Goal: Transaction & Acquisition: Purchase product/service

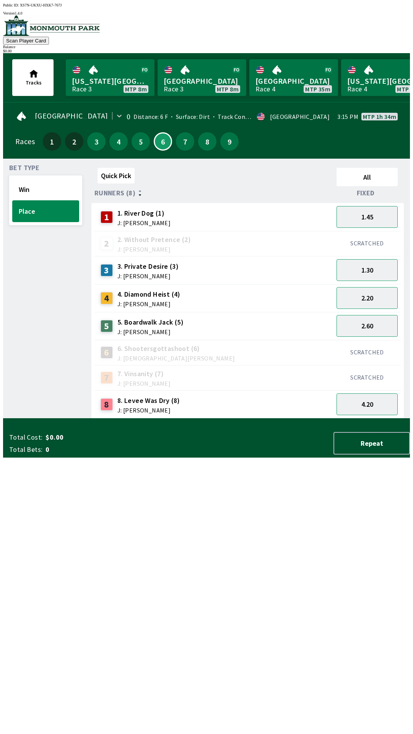
click at [180, 419] on div "Quick Pick All Runners (8) Fixed 1 1. River Dog (1) J: [PERSON_NAME] 1.45 2 2. …" at bounding box center [250, 292] width 319 height 254
click at [101, 419] on div "Quick Pick All Runners (8) Fixed 1 1. River Dog (1) J: [PERSON_NAME] 1.45 2 2. …" at bounding box center [250, 292] width 319 height 254
click at [73, 419] on div "Bet Type Win Place" at bounding box center [45, 292] width 73 height 254
click at [96, 135] on button "3" at bounding box center [96, 141] width 18 height 18
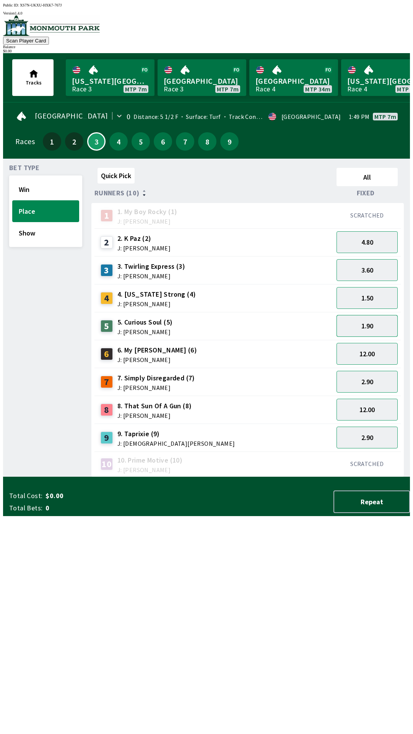
click at [361, 326] on button "1.90" at bounding box center [367, 326] width 61 height 22
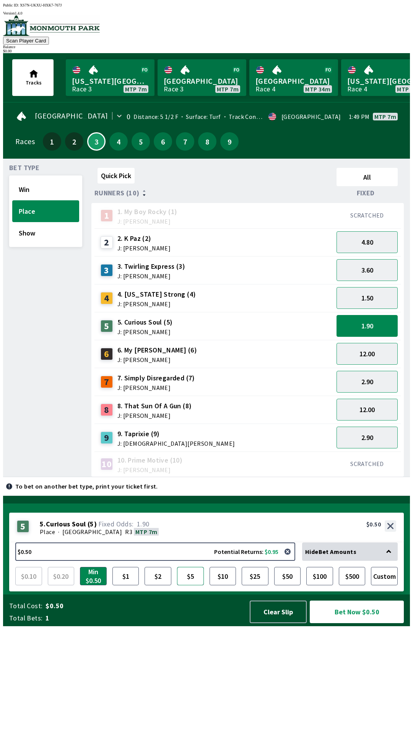
click at [189, 586] on button "$5" at bounding box center [190, 576] width 27 height 18
click at [111, 132] on button "4" at bounding box center [118, 141] width 18 height 18
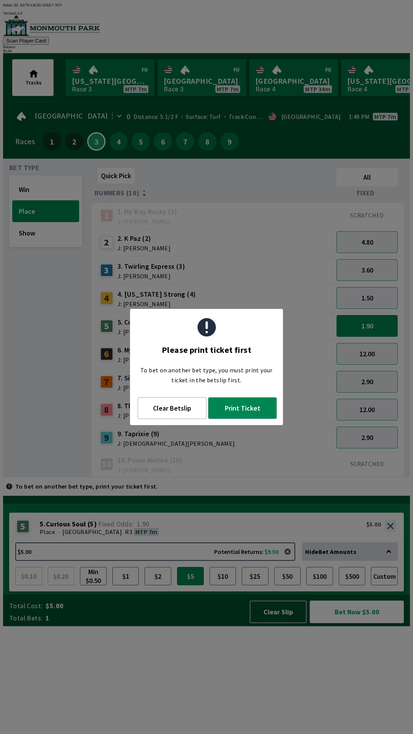
click at [278, 477] on div "Quick Pick All Runners (10) Fixed 1 1. My Boy Rocky (1) J: [PERSON_NAME] SCRATC…" at bounding box center [250, 321] width 319 height 313
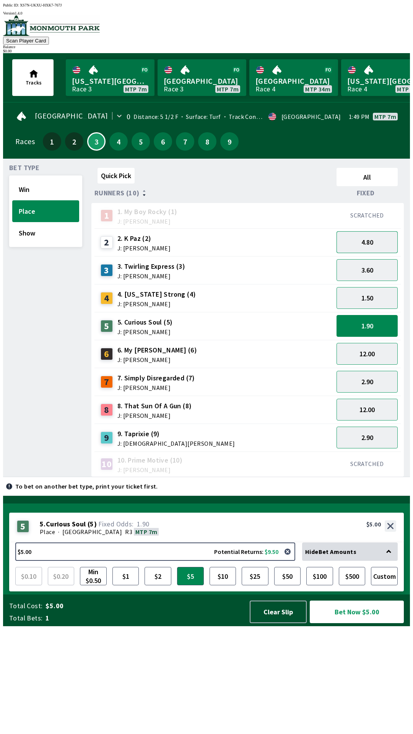
click at [370, 235] on button "4.80" at bounding box center [367, 242] width 61 height 22
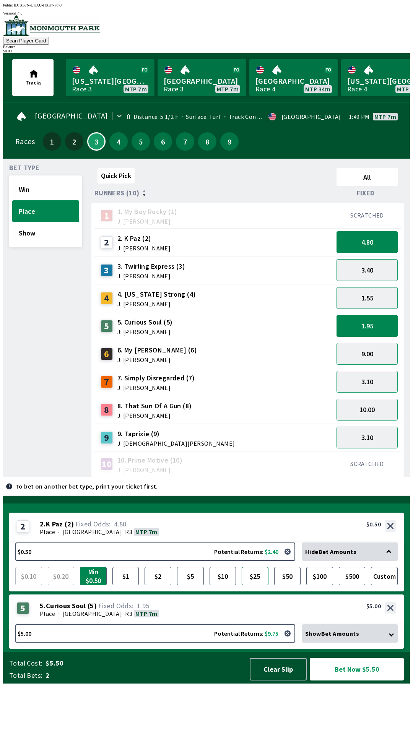
click at [253, 586] on button "$25" at bounding box center [255, 576] width 27 height 18
click at [360, 347] on button "10.00" at bounding box center [367, 354] width 61 height 22
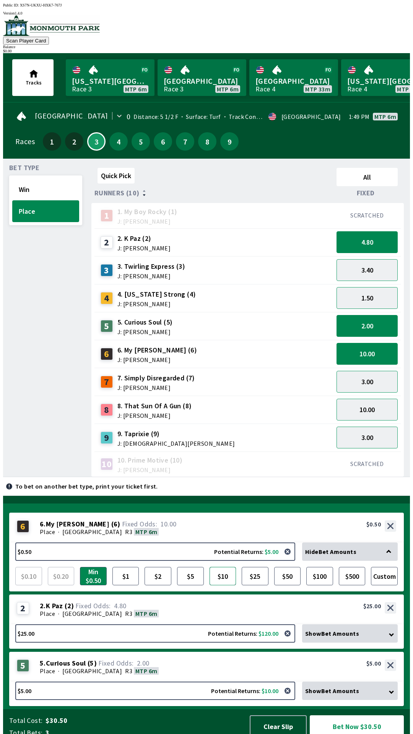
click at [225, 567] on button "$10" at bounding box center [223, 576] width 27 height 18
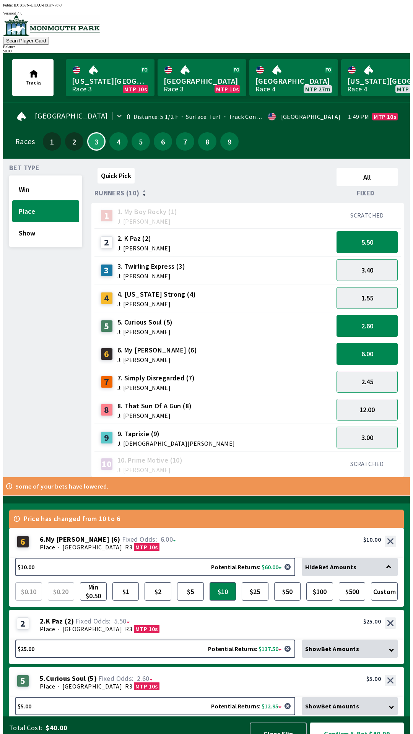
click at [356, 723] on button "Confirm & Bet $40.00" at bounding box center [357, 734] width 94 height 23
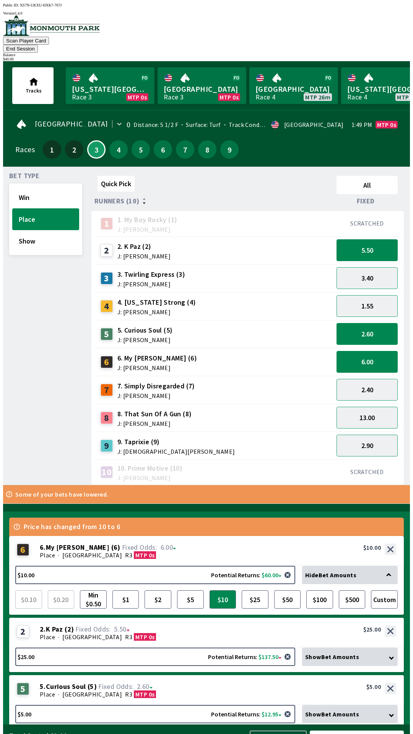
click at [361, 731] on button "Confirm & Bet $40.00" at bounding box center [357, 742] width 94 height 23
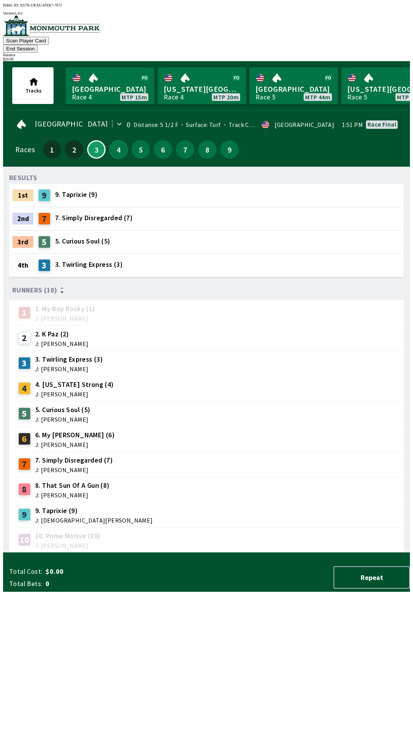
click at [110, 144] on button "4" at bounding box center [118, 149] width 18 height 18
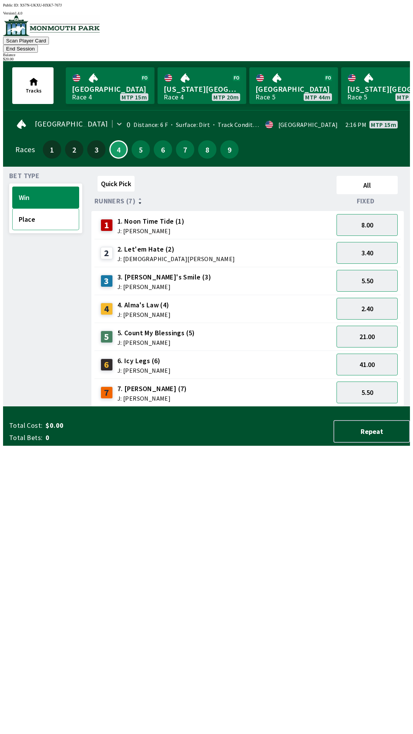
click at [33, 211] on button "Place" at bounding box center [45, 219] width 67 height 22
click at [383, 299] on button "1.40" at bounding box center [367, 309] width 61 height 22
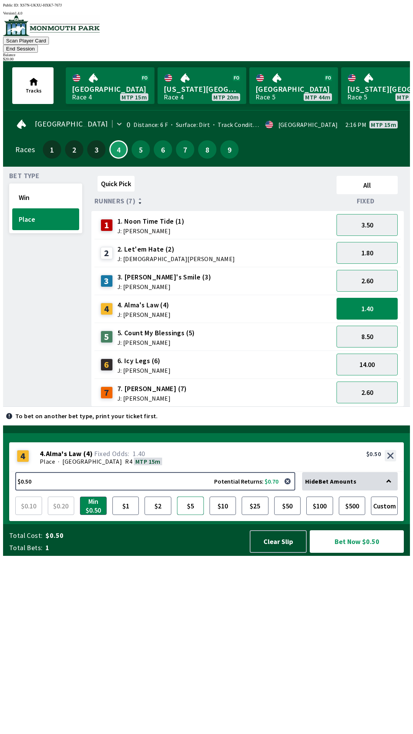
click at [192, 515] on button "$5" at bounding box center [190, 506] width 27 height 18
click at [225, 515] on button "$10" at bounding box center [223, 506] width 27 height 18
click at [186, 515] on button "$5" at bounding box center [190, 506] width 27 height 18
click at [219, 515] on button "$10" at bounding box center [223, 506] width 27 height 18
click at [370, 553] on button "Bet Now $10.00" at bounding box center [357, 542] width 94 height 23
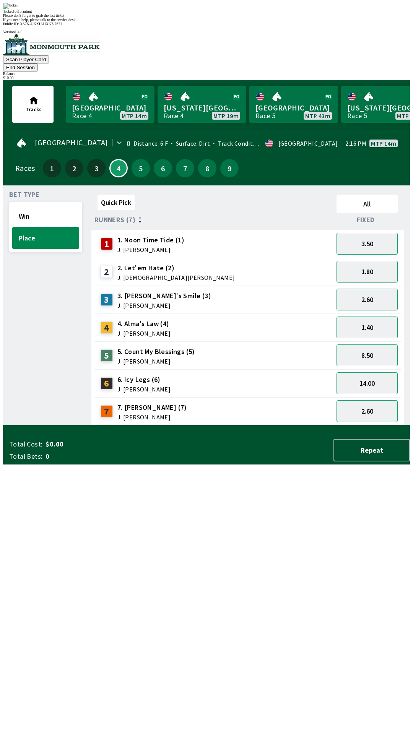
click at [243, 426] on div "Quick Pick All Runners (7) Fixed 1 1. Noon Time Tide (1) J: [PERSON_NAME] 3.50 …" at bounding box center [250, 309] width 319 height 234
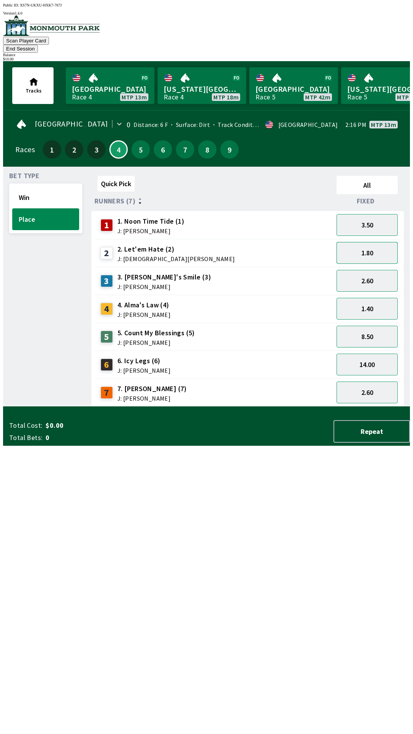
click at [376, 244] on button "1.80" at bounding box center [367, 253] width 61 height 22
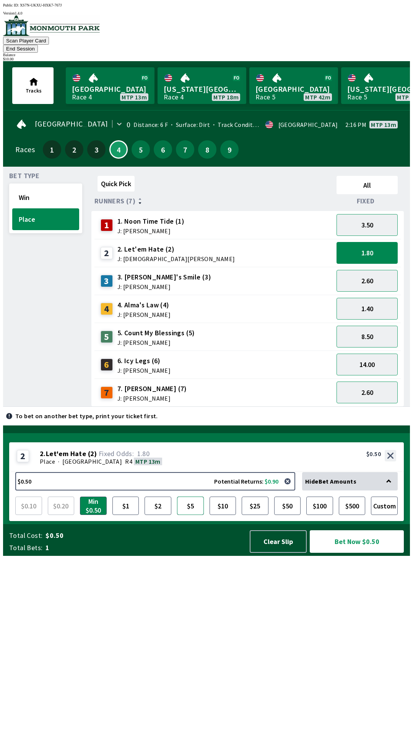
click at [195, 515] on button "$5" at bounding box center [190, 506] width 27 height 18
click at [380, 553] on button "Bet Now $5.00" at bounding box center [357, 542] width 94 height 23
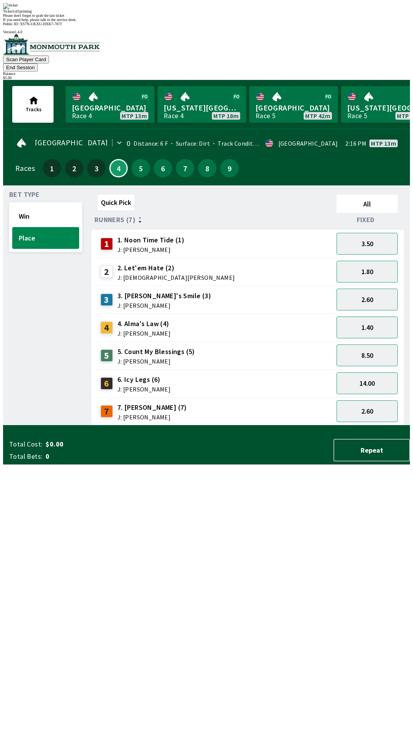
click at [242, 426] on div "Quick Pick All Runners (7) Fixed 1 1. Noon Time Tide (1) J: [PERSON_NAME] 3.50 …" at bounding box center [250, 309] width 319 height 234
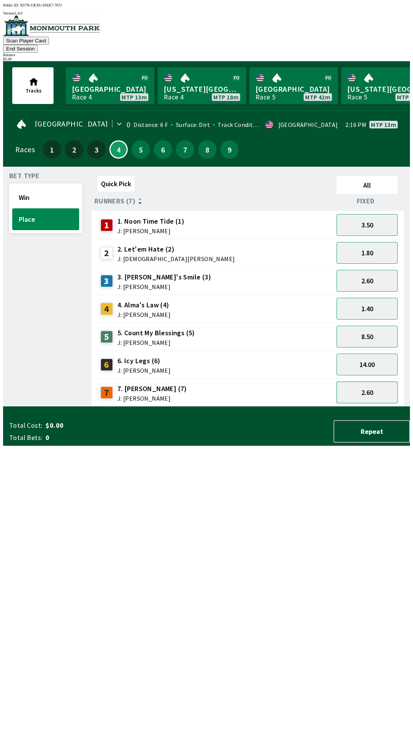
click at [378, 386] on button "2.60" at bounding box center [367, 393] width 61 height 22
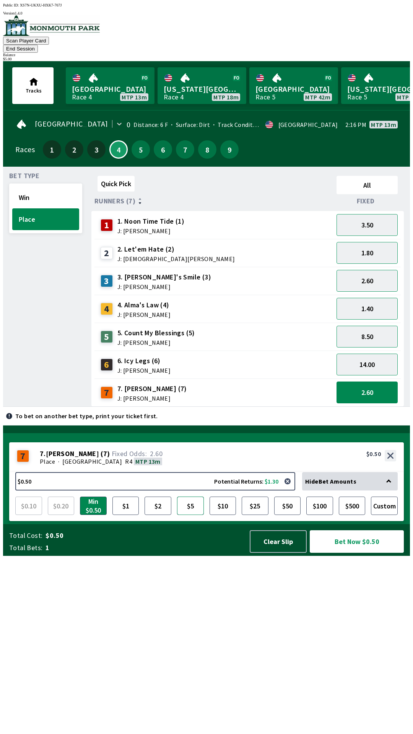
click at [195, 515] on button "$5" at bounding box center [190, 506] width 27 height 18
click at [361, 553] on button "Bet Now $5.00" at bounding box center [357, 542] width 94 height 23
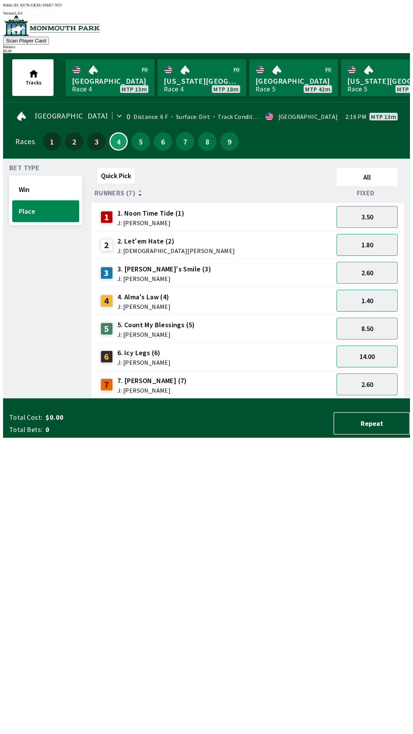
click at [227, 399] on div "Quick Pick All Runners (7) Fixed 1 1. Noon Time Tide (1) J: [PERSON_NAME] 3.50 …" at bounding box center [250, 282] width 319 height 234
click at [29, 200] on button "Place" at bounding box center [45, 211] width 67 height 22
click at [32, 191] on button "Win" at bounding box center [45, 190] width 67 height 22
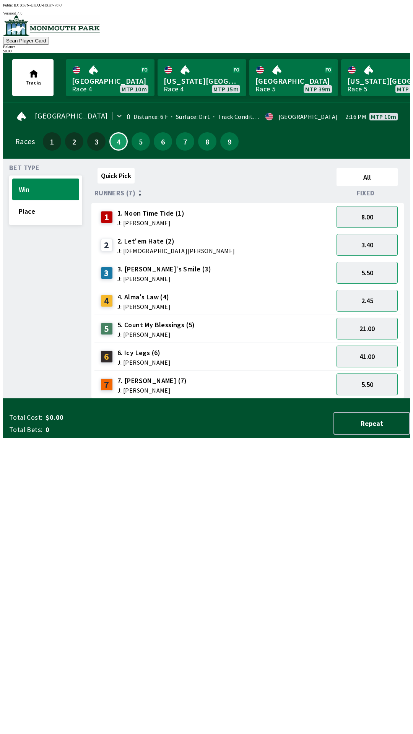
click at [352, 386] on button "5.50" at bounding box center [367, 385] width 61 height 22
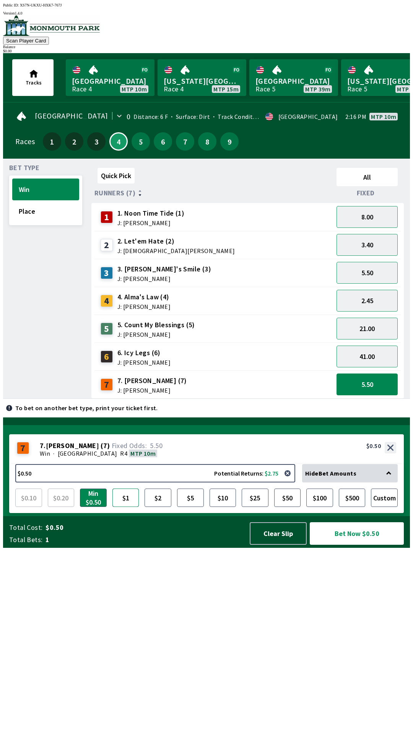
click at [130, 507] on button "$1" at bounding box center [125, 498] width 27 height 18
click at [347, 545] on button "Bet Now $1.00" at bounding box center [357, 534] width 94 height 23
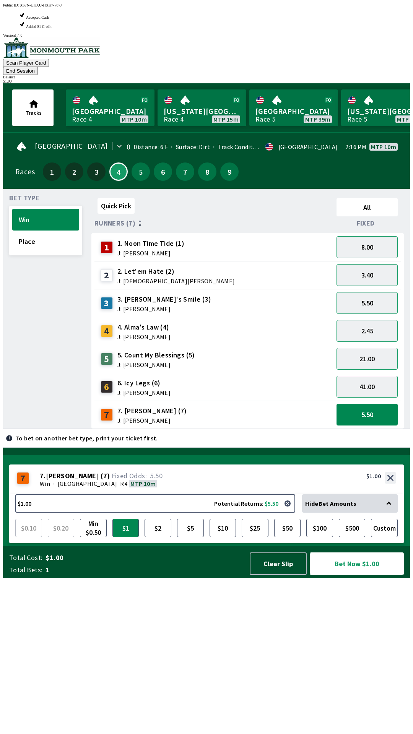
click at [349, 575] on button "Bet Now $1.00" at bounding box center [357, 564] width 94 height 23
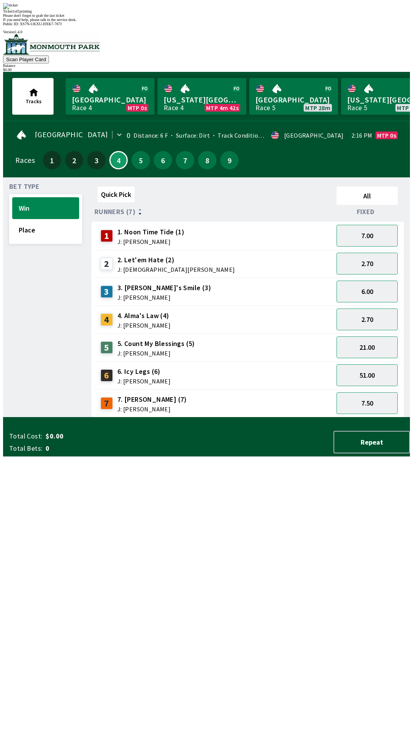
click at [177, 418] on div "Quick Pick All Runners (7) Fixed 1 1. Noon Time Tide (1) J: [PERSON_NAME] 7.00 …" at bounding box center [250, 301] width 319 height 234
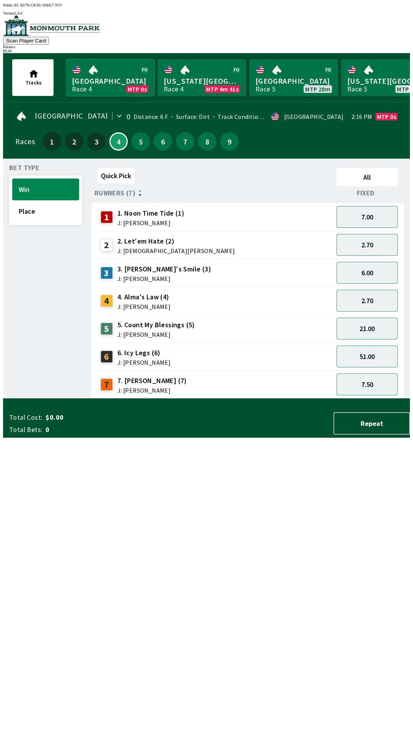
click at [102, 71] on link "Monmouth Park Race 4 MTP 0s" at bounding box center [110, 77] width 89 height 37
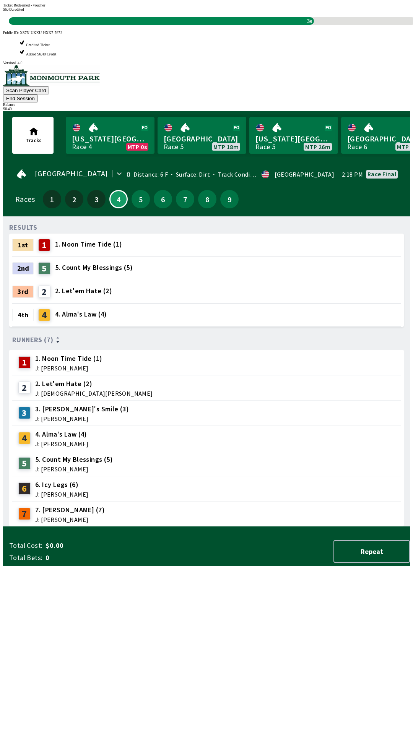
click at [195, 280] on div "3rd 2 2. Let'em Hate (2)" at bounding box center [206, 291] width 389 height 23
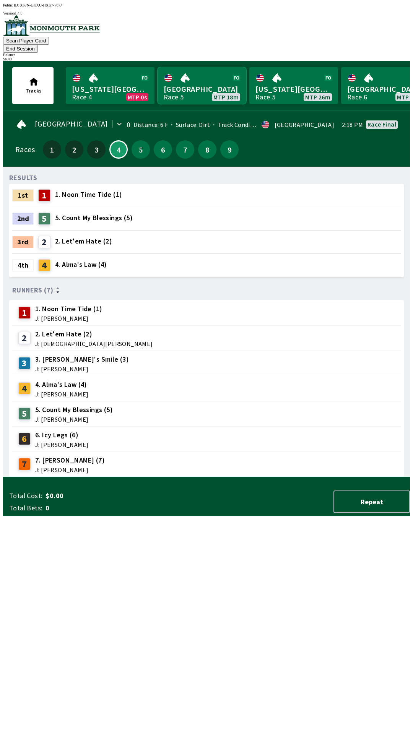
click at [202, 85] on link "[GEOGRAPHIC_DATA] Race 5 MTP 18m" at bounding box center [202, 85] width 89 height 37
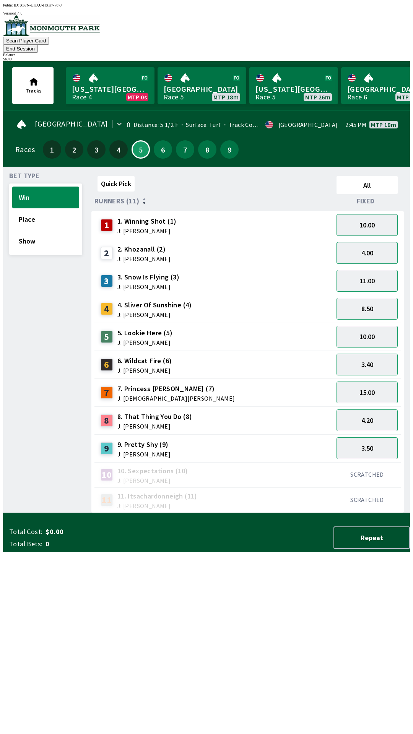
click at [381, 242] on button "4.00" at bounding box center [367, 253] width 61 height 22
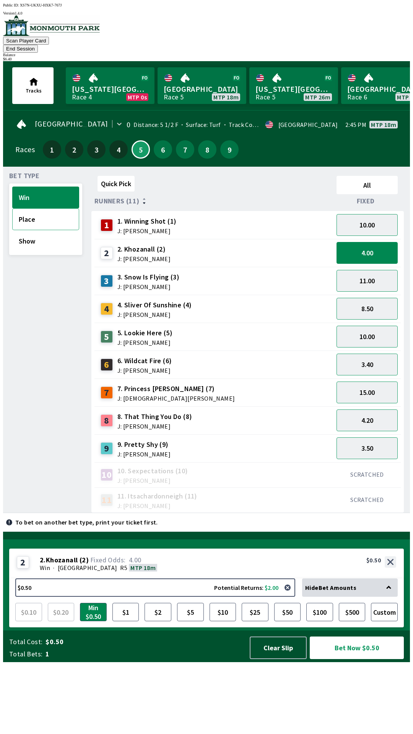
click at [57, 208] on button "Place" at bounding box center [45, 219] width 67 height 22
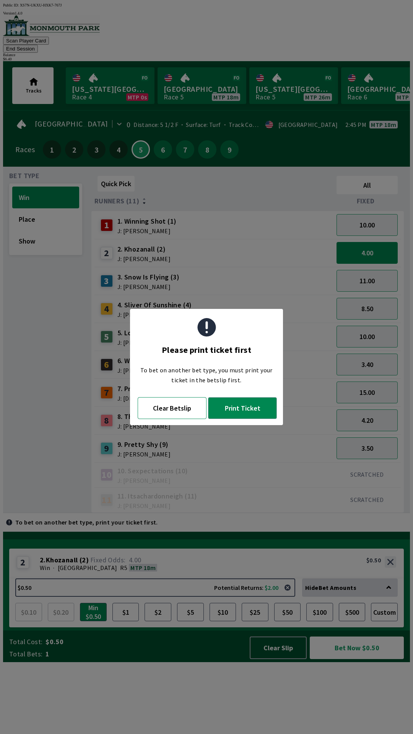
click at [163, 410] on button "Clear Betslip" at bounding box center [172, 408] width 69 height 22
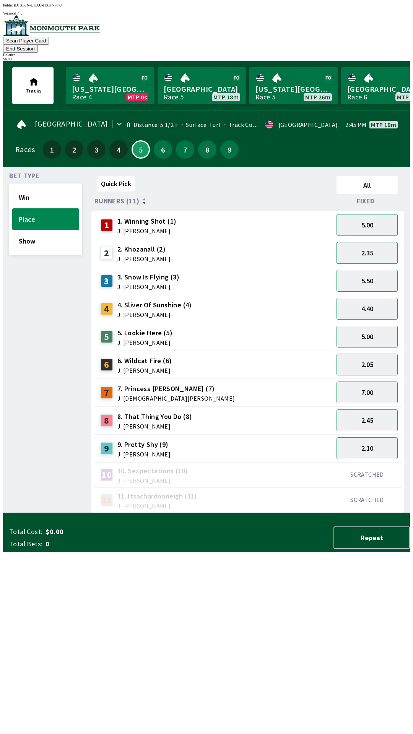
click at [380, 244] on button "2.35" at bounding box center [367, 253] width 61 height 22
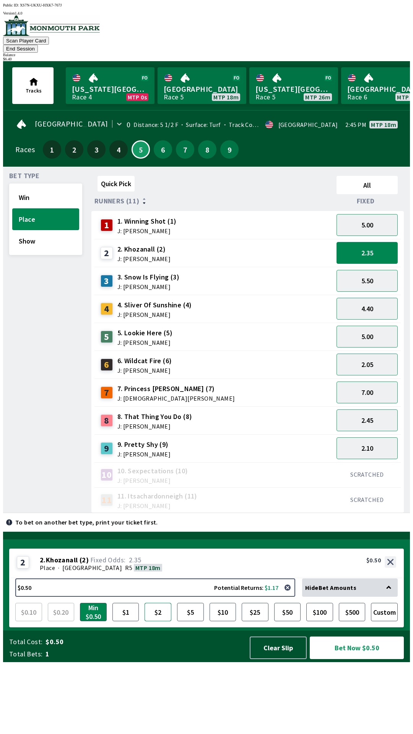
click at [160, 622] on button "$2" at bounding box center [158, 612] width 27 height 18
click at [184, 622] on button "$5" at bounding box center [190, 612] width 27 height 18
click at [380, 622] on button "Custom" at bounding box center [384, 612] width 27 height 18
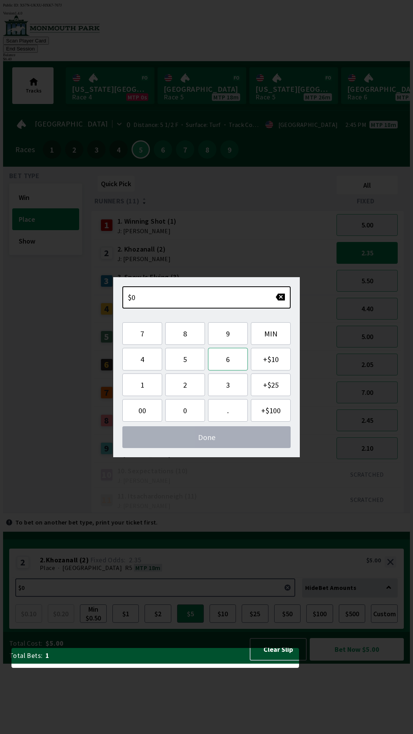
click at [225, 361] on button "6" at bounding box center [228, 359] width 40 height 23
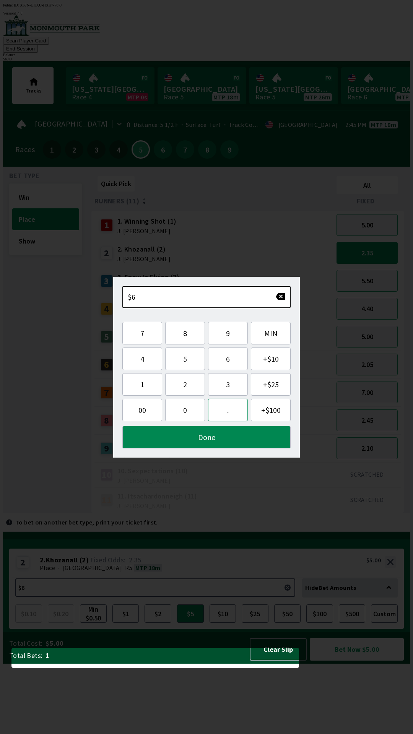
click at [226, 410] on button "." at bounding box center [228, 410] width 40 height 23
click at [147, 363] on button "4" at bounding box center [142, 359] width 40 height 23
click at [181, 418] on button "0" at bounding box center [185, 410] width 40 height 23
click at [207, 446] on button "Done" at bounding box center [206, 437] width 168 height 23
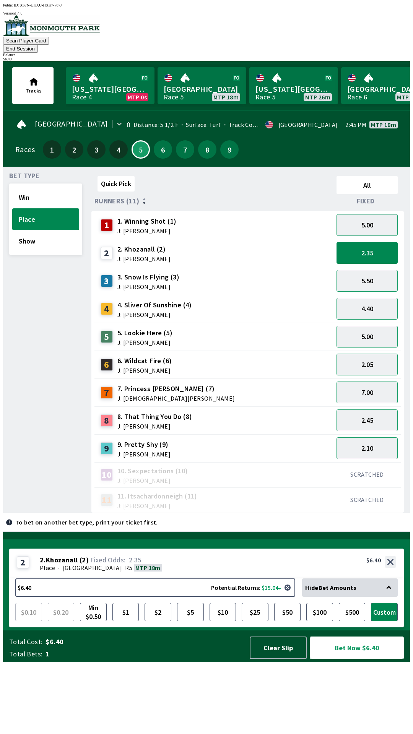
click at [344, 659] on button "Bet Now $6.40" at bounding box center [357, 648] width 94 height 23
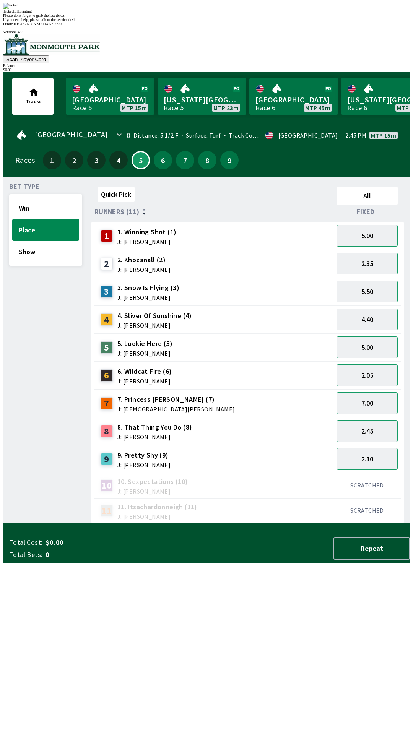
click at [302, 524] on div "Quick Pick All Runners (11) Fixed 1 1. Winning Shot (1) J: [PERSON_NAME] 5.00 2…" at bounding box center [250, 354] width 319 height 340
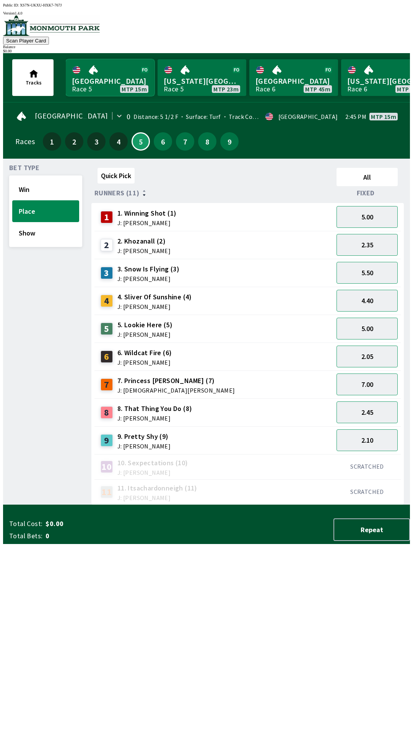
click at [100, 75] on link "[GEOGRAPHIC_DATA] Race 5 MTP 15m" at bounding box center [110, 77] width 89 height 37
click at [362, 386] on button "7.00" at bounding box center [367, 385] width 61 height 22
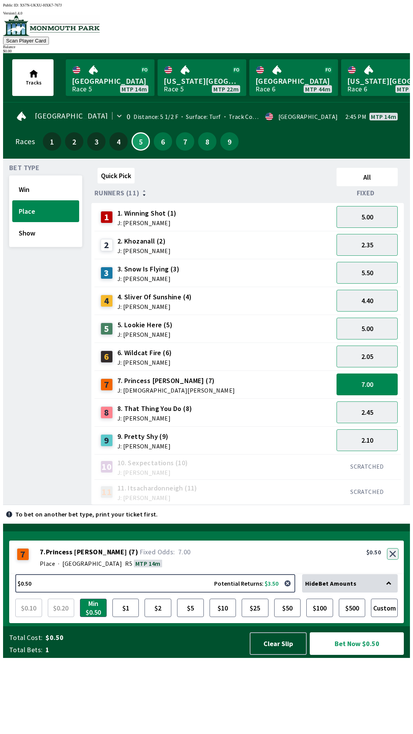
click at [393, 560] on button "button" at bounding box center [392, 554] width 11 height 11
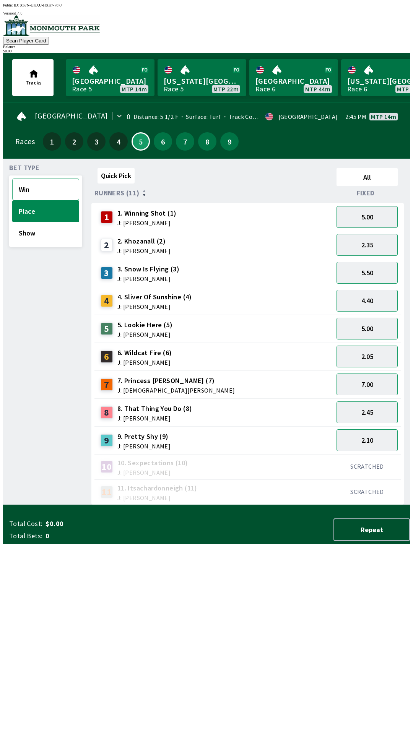
click at [37, 191] on button "Win" at bounding box center [45, 190] width 67 height 22
click at [98, 75] on link "[GEOGRAPHIC_DATA] Race 5 MTP 14m" at bounding box center [110, 77] width 89 height 37
click at [186, 143] on button "7" at bounding box center [185, 141] width 18 height 18
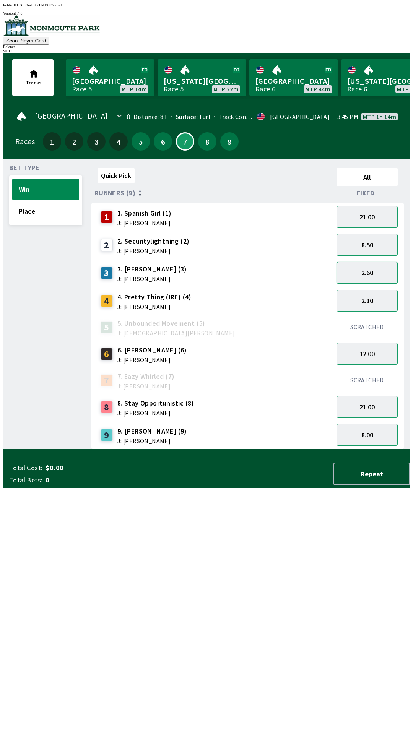
click at [361, 272] on button "2.60" at bounding box center [367, 273] width 61 height 22
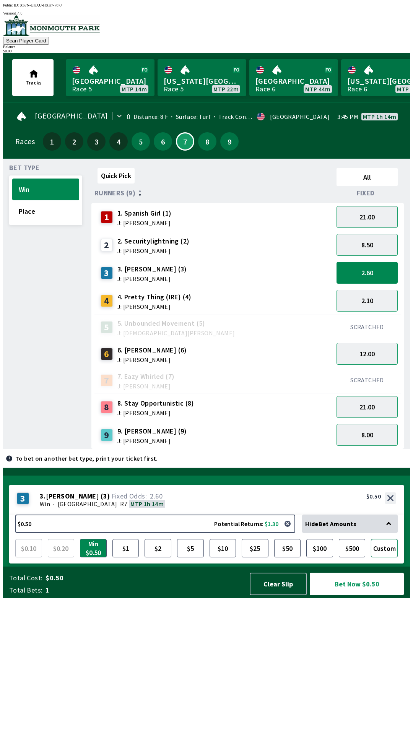
click at [392, 558] on button "Custom" at bounding box center [384, 548] width 27 height 18
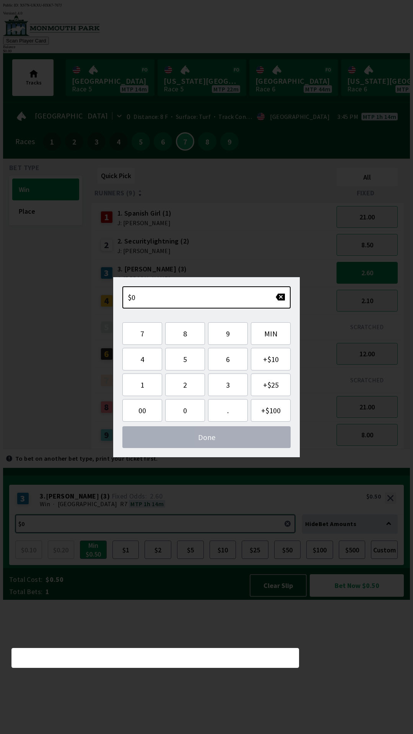
click at [150, 533] on button "$0.50 Potential Returns: $1.30" at bounding box center [155, 524] width 280 height 18
click at [186, 386] on button "2" at bounding box center [185, 385] width 40 height 23
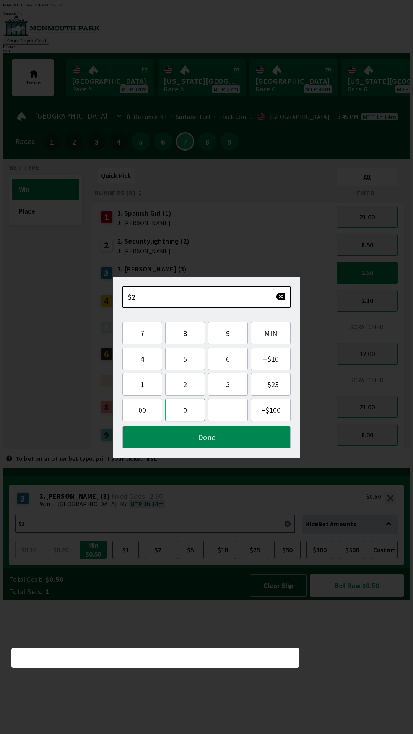
click at [182, 414] on button "0" at bounding box center [185, 410] width 40 height 23
click at [249, 438] on button "Done" at bounding box center [206, 437] width 168 height 23
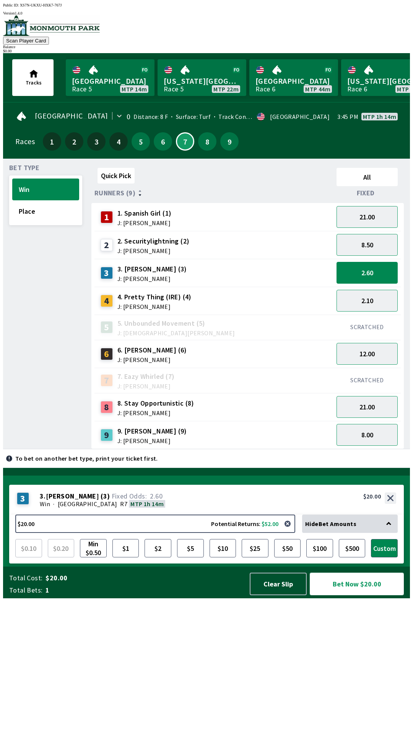
click at [361, 596] on button "Bet Now $20.00" at bounding box center [357, 584] width 94 height 23
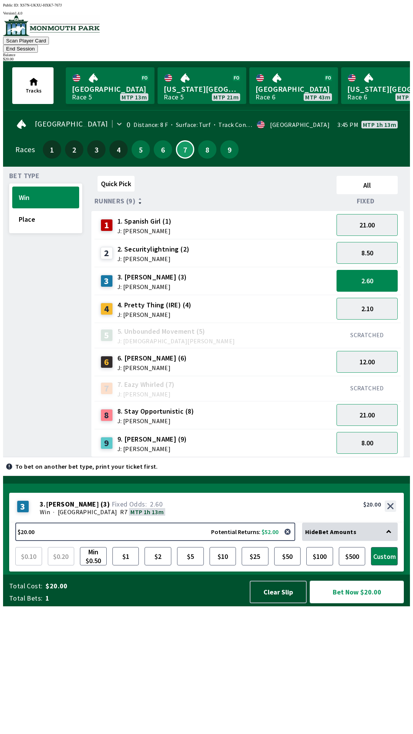
click at [379, 604] on button "Bet Now $20.00" at bounding box center [357, 592] width 94 height 23
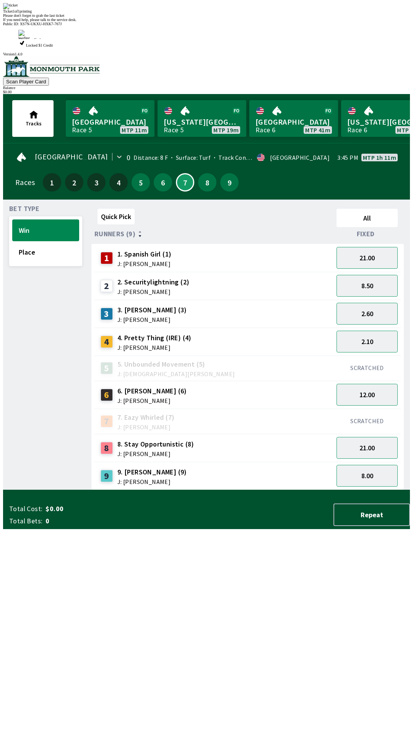
click at [282, 490] on div "Quick Pick All Runners (9) Fixed 1 1. Spanish Girl (1) J: [PERSON_NAME] 21.00 2…" at bounding box center [250, 348] width 319 height 285
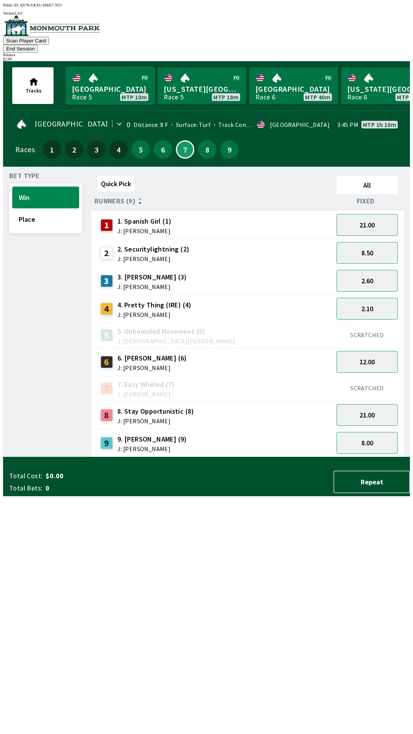
click at [105, 67] on link "Monmouth Park Race 5 MTP 10m" at bounding box center [110, 85] width 89 height 37
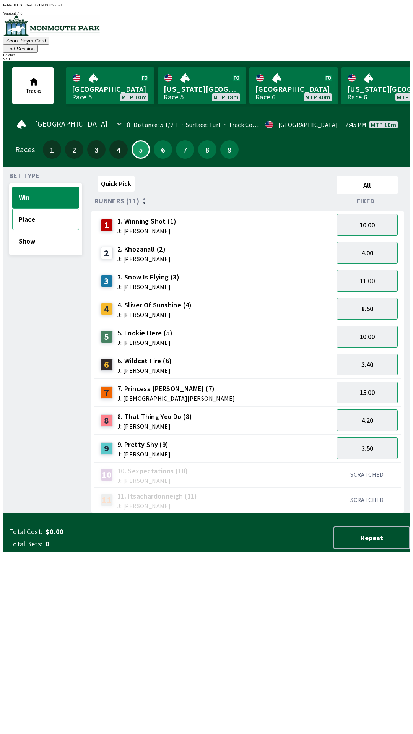
click at [57, 208] on button "Place" at bounding box center [45, 219] width 67 height 22
click at [42, 238] on button "Show" at bounding box center [45, 241] width 67 height 22
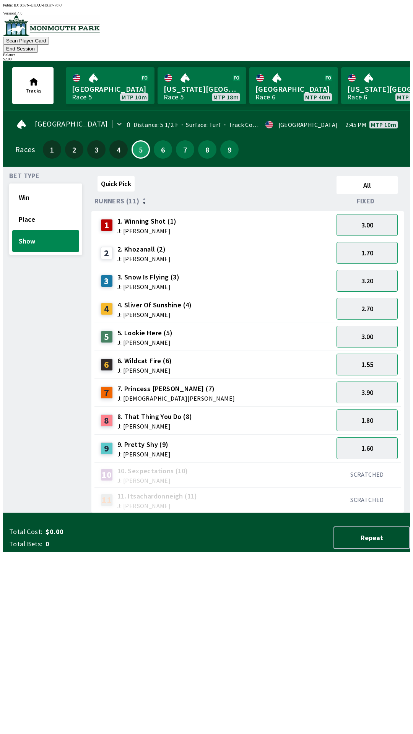
click at [163, 340] on span "J: [PERSON_NAME]" at bounding box center [144, 343] width 55 height 6
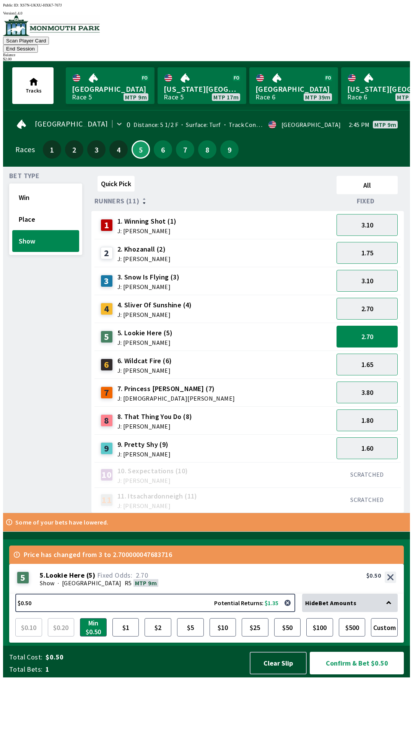
click at [181, 600] on div "Price has changed from 3 to 2.700000047683716 5 5 . Lookie Here ( 5 ) Show · [S…" at bounding box center [209, 594] width 401 height 103
click at [161, 140] on button "6" at bounding box center [163, 149] width 18 height 18
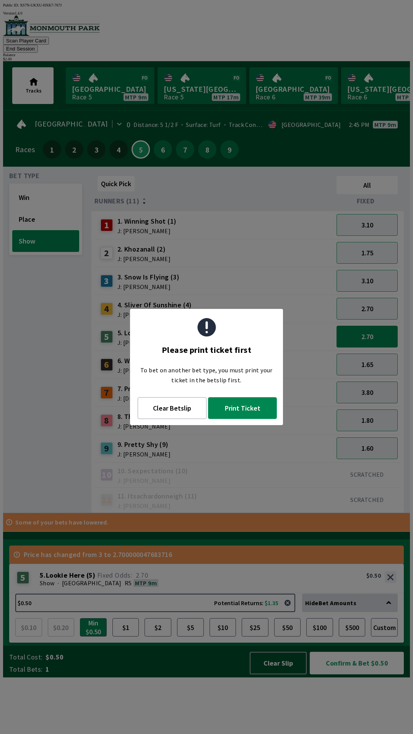
click at [246, 407] on button "Print Ticket" at bounding box center [242, 408] width 69 height 22
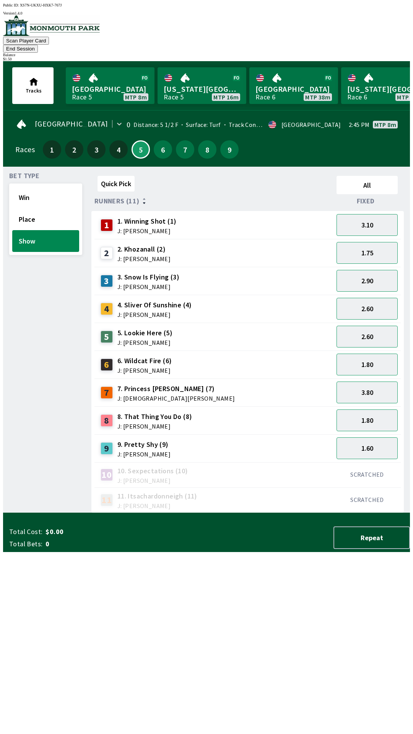
click at [100, 513] on div "Quick Pick All Runners (11) Fixed 1 1. Winning Shot (1) J: [PERSON_NAME] 3.10 2…" at bounding box center [250, 343] width 319 height 340
click at [158, 140] on button "6" at bounding box center [163, 149] width 18 height 18
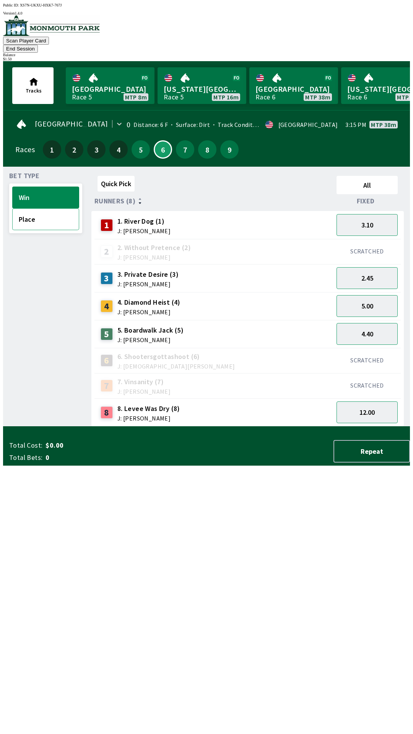
click at [51, 217] on button "Place" at bounding box center [45, 219] width 67 height 22
click at [184, 140] on button "7" at bounding box center [185, 149] width 18 height 18
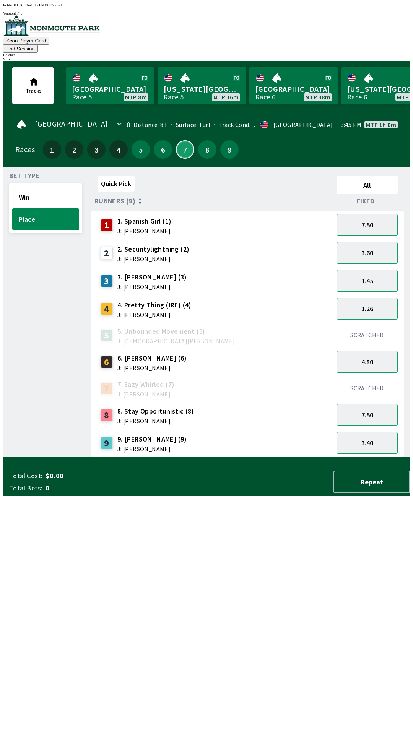
click at [176, 140] on button "7" at bounding box center [185, 149] width 18 height 18
click at [141, 144] on button "5" at bounding box center [141, 149] width 18 height 18
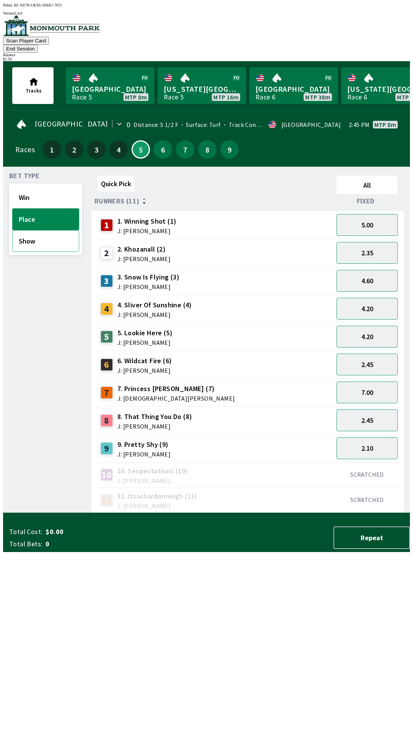
click at [53, 230] on button "Show" at bounding box center [45, 241] width 67 height 22
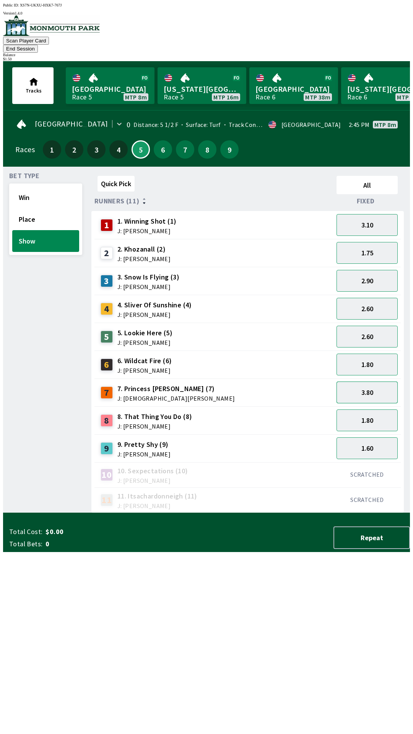
click at [384, 383] on button "3.80" at bounding box center [367, 393] width 61 height 22
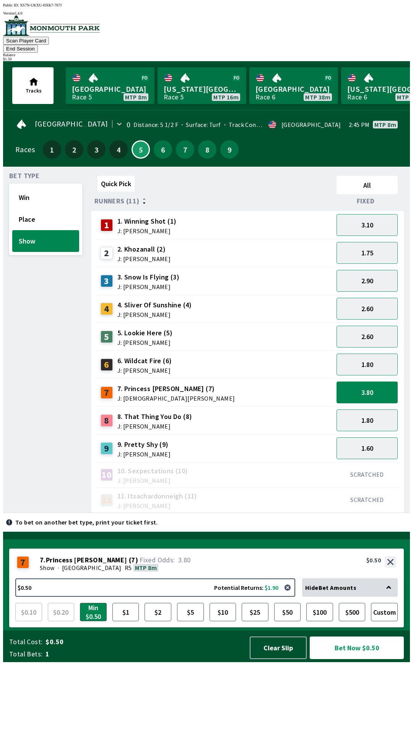
click at [348, 659] on button "Bet Now $0.50" at bounding box center [357, 648] width 94 height 23
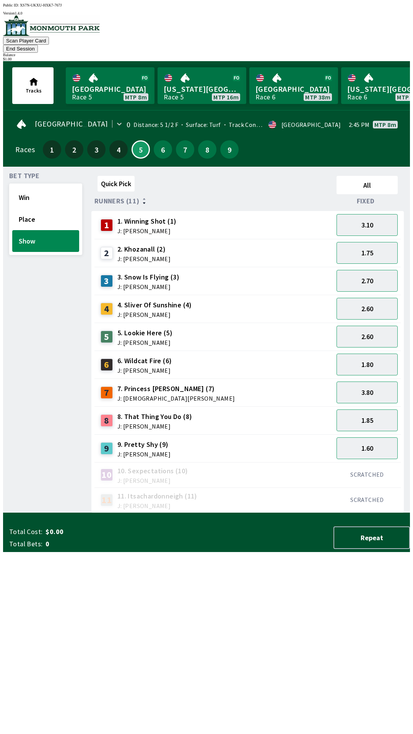
click at [155, 513] on div "Quick Pick All Runners (11) Fixed 1 1. Winning Shot (1) J: [PERSON_NAME] 3.10 2…" at bounding box center [250, 343] width 319 height 340
click at [164, 140] on button "6" at bounding box center [163, 149] width 18 height 18
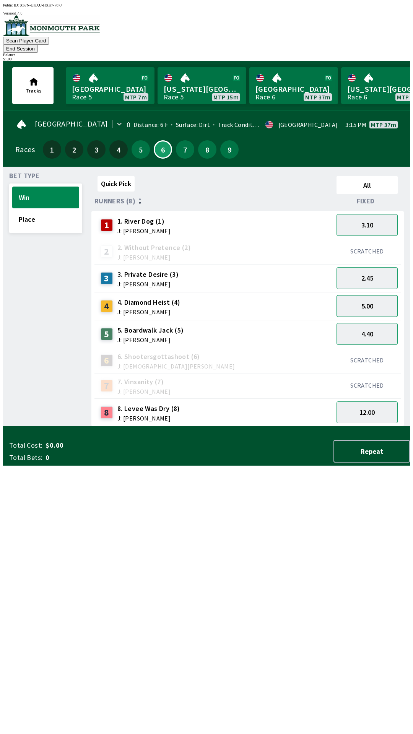
click at [369, 296] on button "5.00" at bounding box center [367, 306] width 61 height 22
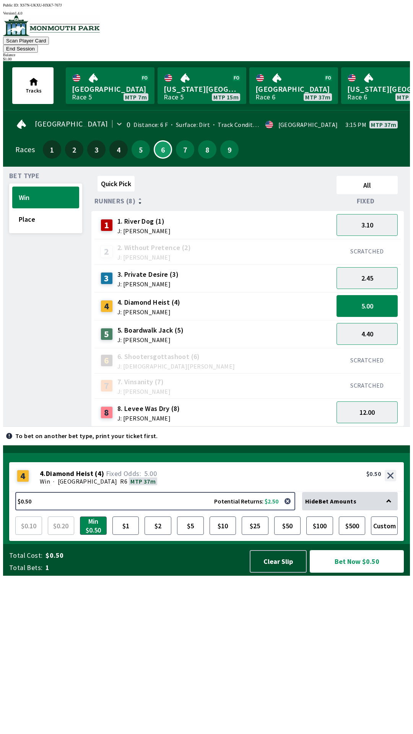
click at [365, 573] on button "Bet Now $0.50" at bounding box center [357, 561] width 94 height 23
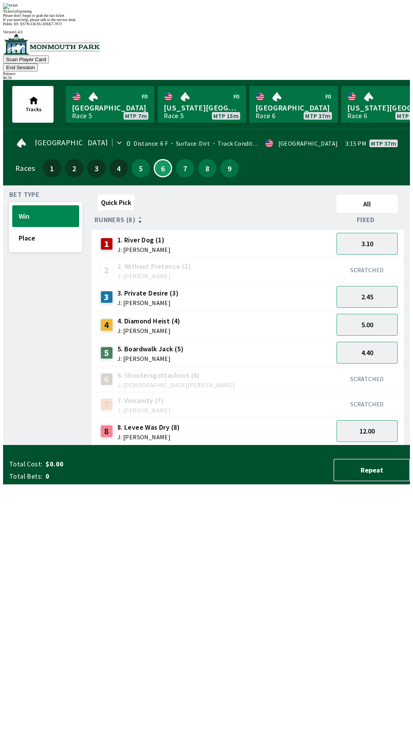
click at [376, 446] on div "Quick Pick All Runners (8) Fixed 1 1. River Dog (1) J: [PERSON_NAME] 3.10 2 2. …" at bounding box center [250, 319] width 319 height 254
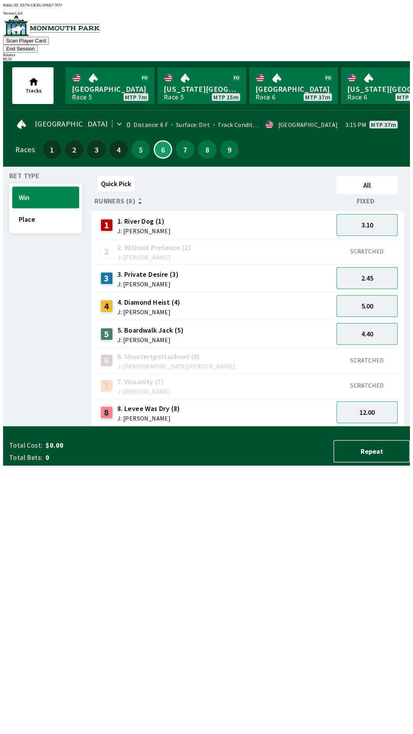
click at [381, 271] on button "2.45" at bounding box center [367, 278] width 61 height 22
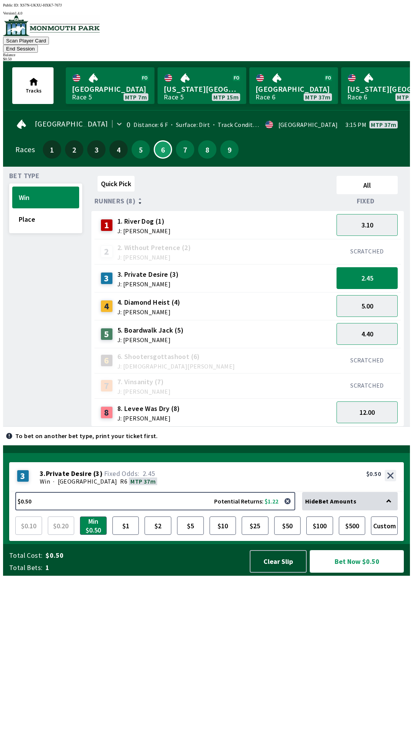
click at [347, 573] on button "Bet Now $0.50" at bounding box center [357, 561] width 94 height 23
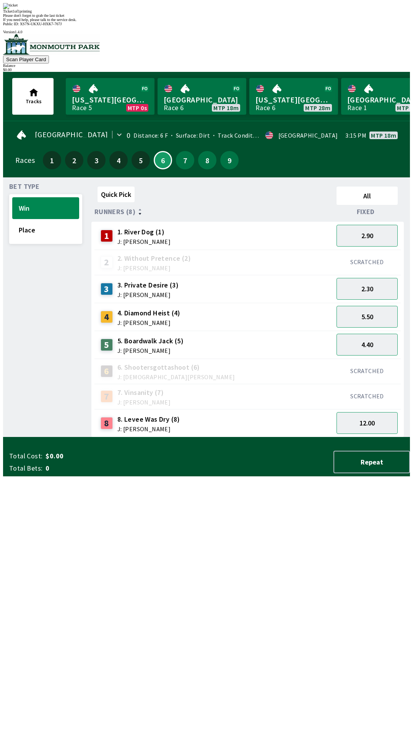
click at [237, 438] on div "Quick Pick All Runners (8) Fixed 1 1. River Dog (1) J: [PERSON_NAME] 2.90 2 2. …" at bounding box center [250, 311] width 319 height 254
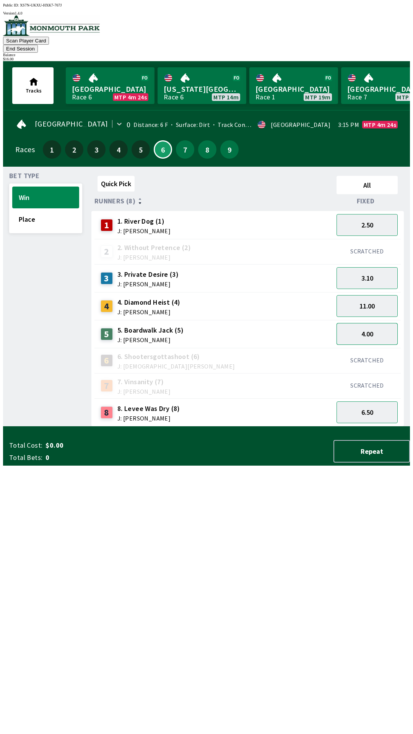
click at [373, 323] on button "4.00" at bounding box center [367, 334] width 61 height 22
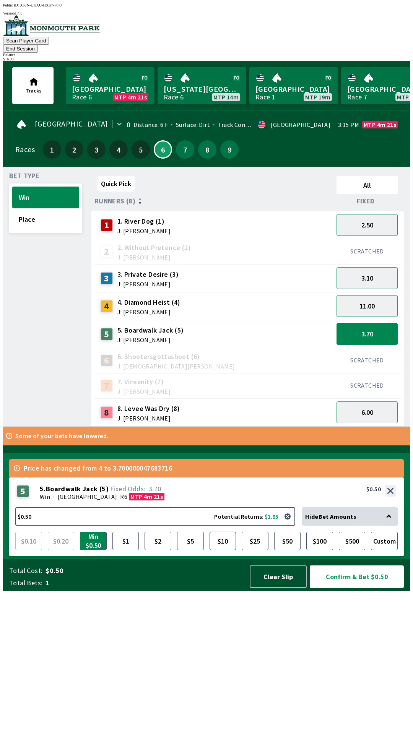
click at [220, 550] on button "$10" at bounding box center [223, 541] width 27 height 18
click at [358, 588] on button "Confirm & Bet $10.00" at bounding box center [357, 577] width 94 height 23
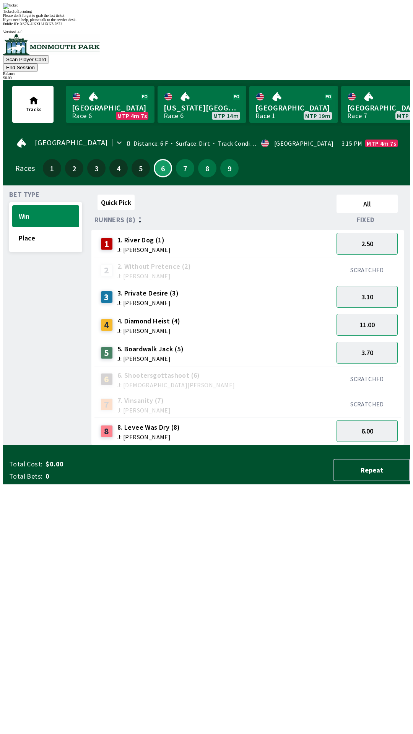
click at [311, 446] on div "Quick Pick All Runners (8) Fixed 1 1. River Dog (1) J: [PERSON_NAME] 2.50 2 2. …" at bounding box center [250, 319] width 319 height 254
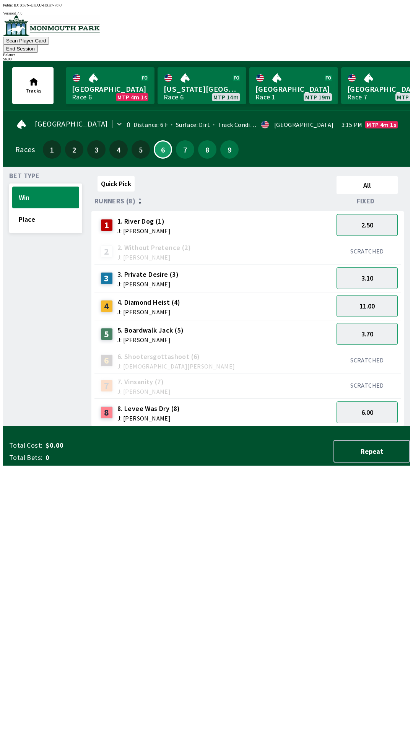
click at [369, 214] on button "2.50" at bounding box center [367, 225] width 61 height 22
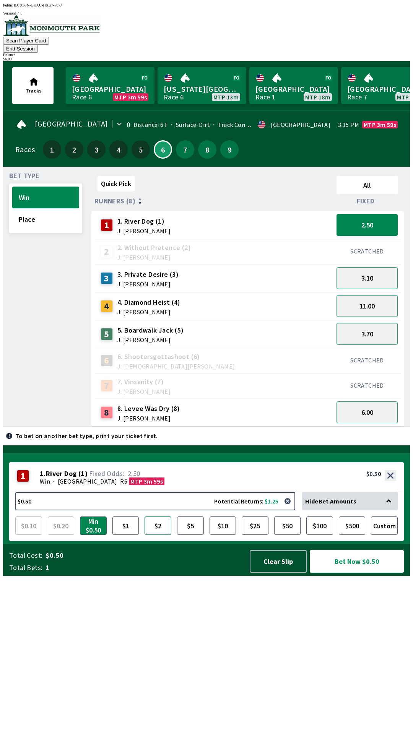
click at [160, 535] on button "$2" at bounding box center [158, 526] width 27 height 18
click at [194, 535] on button "$5" at bounding box center [190, 526] width 27 height 18
click at [223, 535] on button "$10" at bounding box center [223, 526] width 27 height 18
click at [383, 535] on button "Custom" at bounding box center [384, 526] width 27 height 18
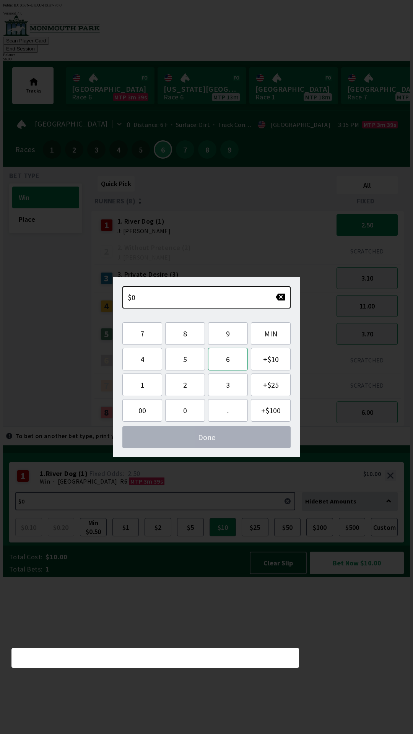
click at [233, 361] on button "6" at bounding box center [228, 359] width 40 height 23
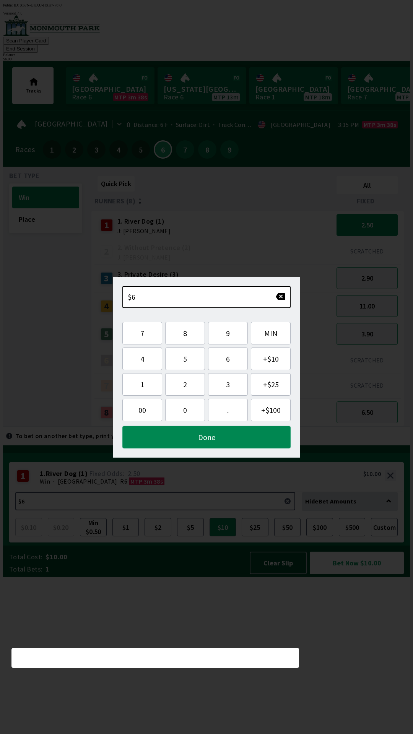
click at [214, 438] on button "Done" at bounding box center [206, 437] width 168 height 23
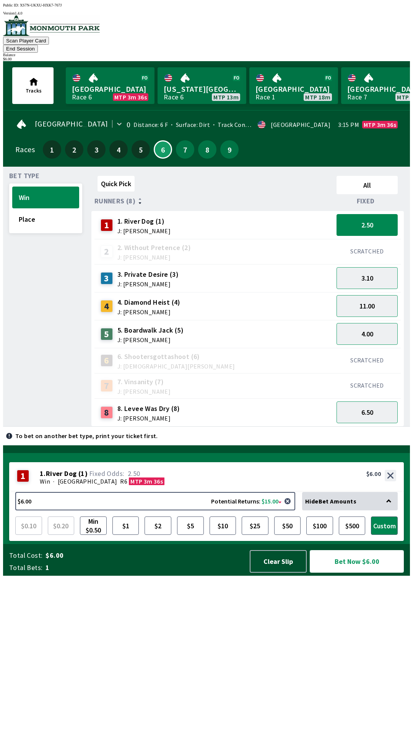
click at [352, 573] on button "Bet Now $6.00" at bounding box center [357, 561] width 94 height 23
